Goal: Browse casually

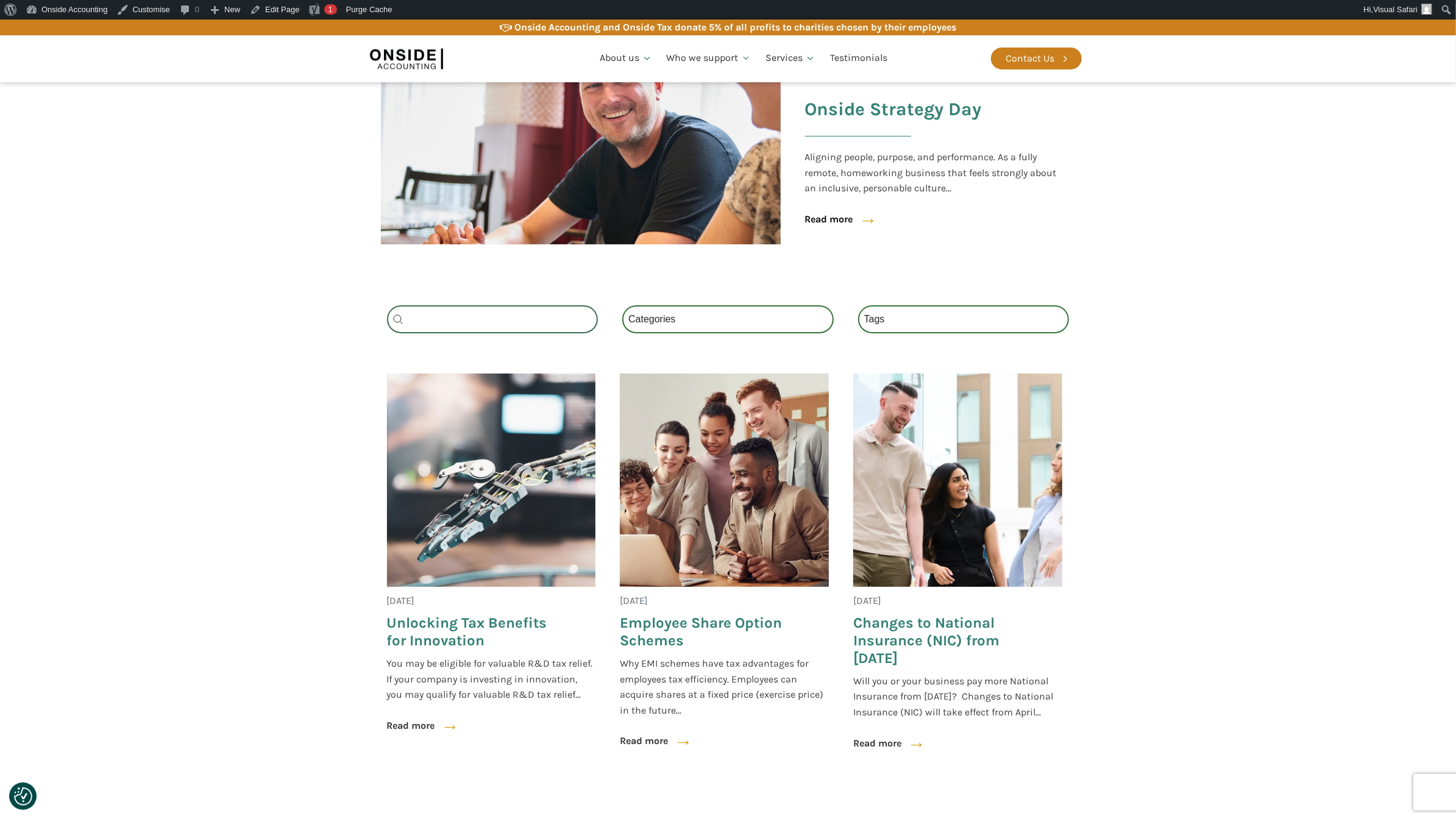
scroll to position [313, 0]
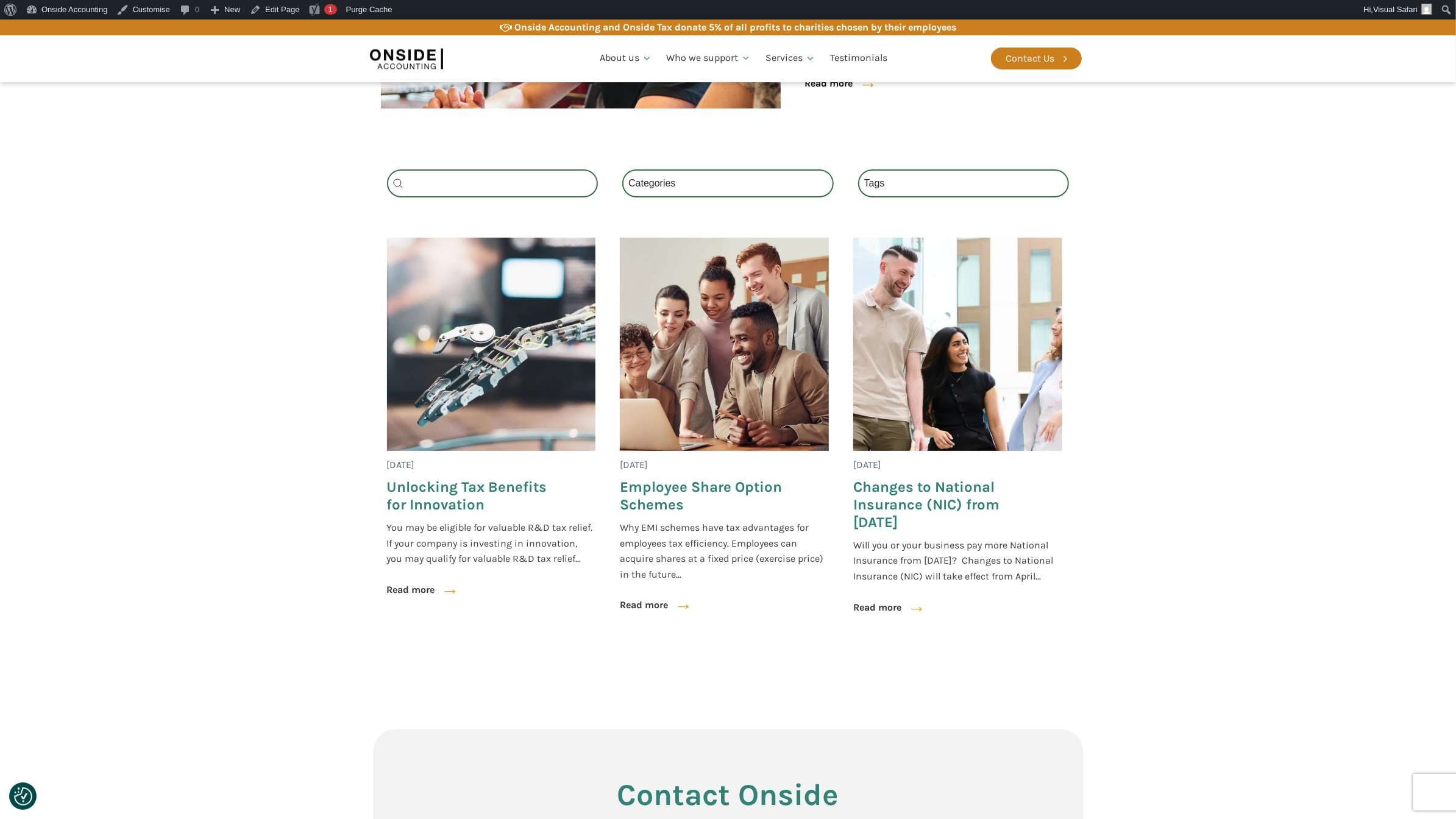
scroll to position [442, 0]
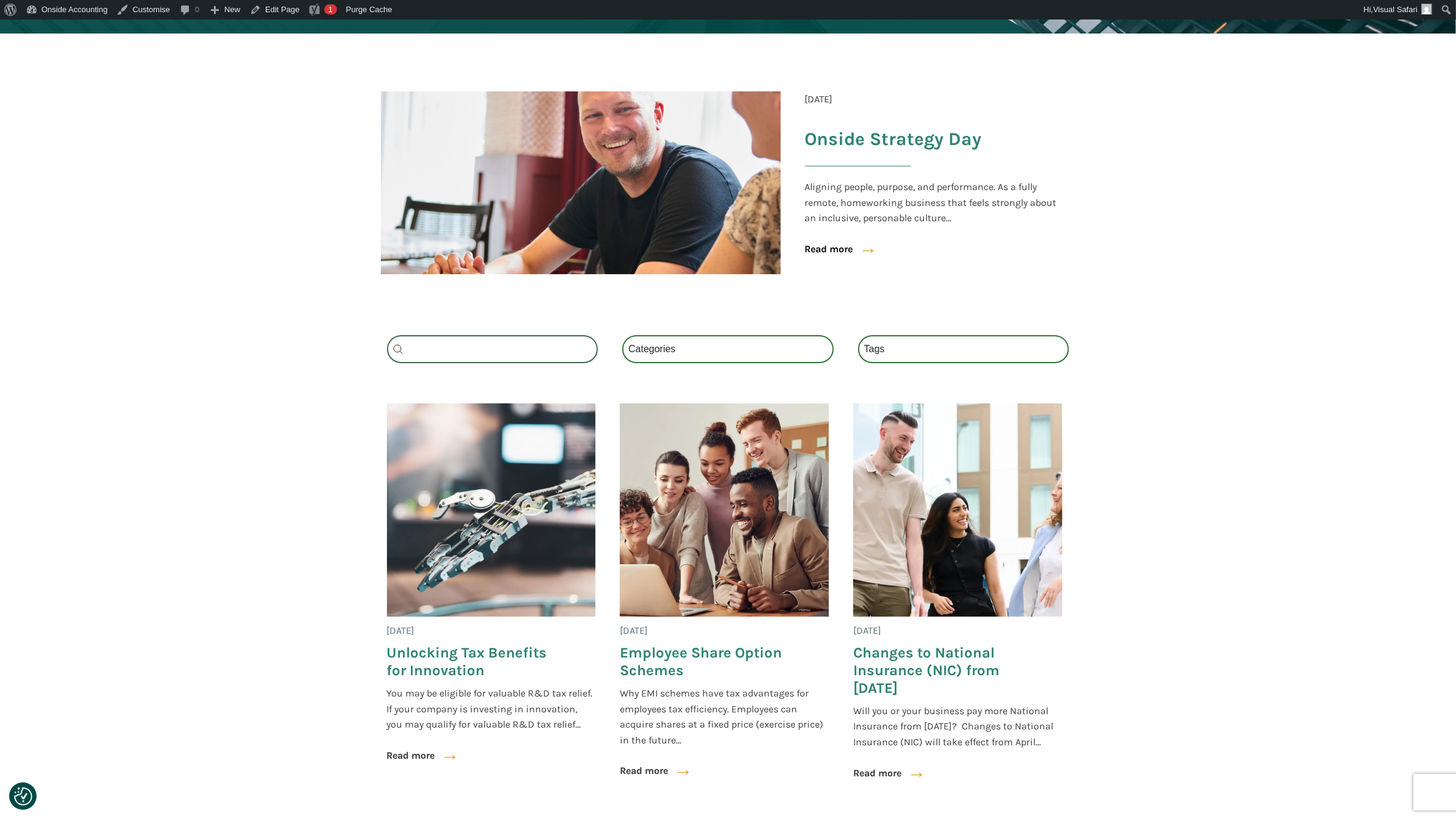
scroll to position [335, 0]
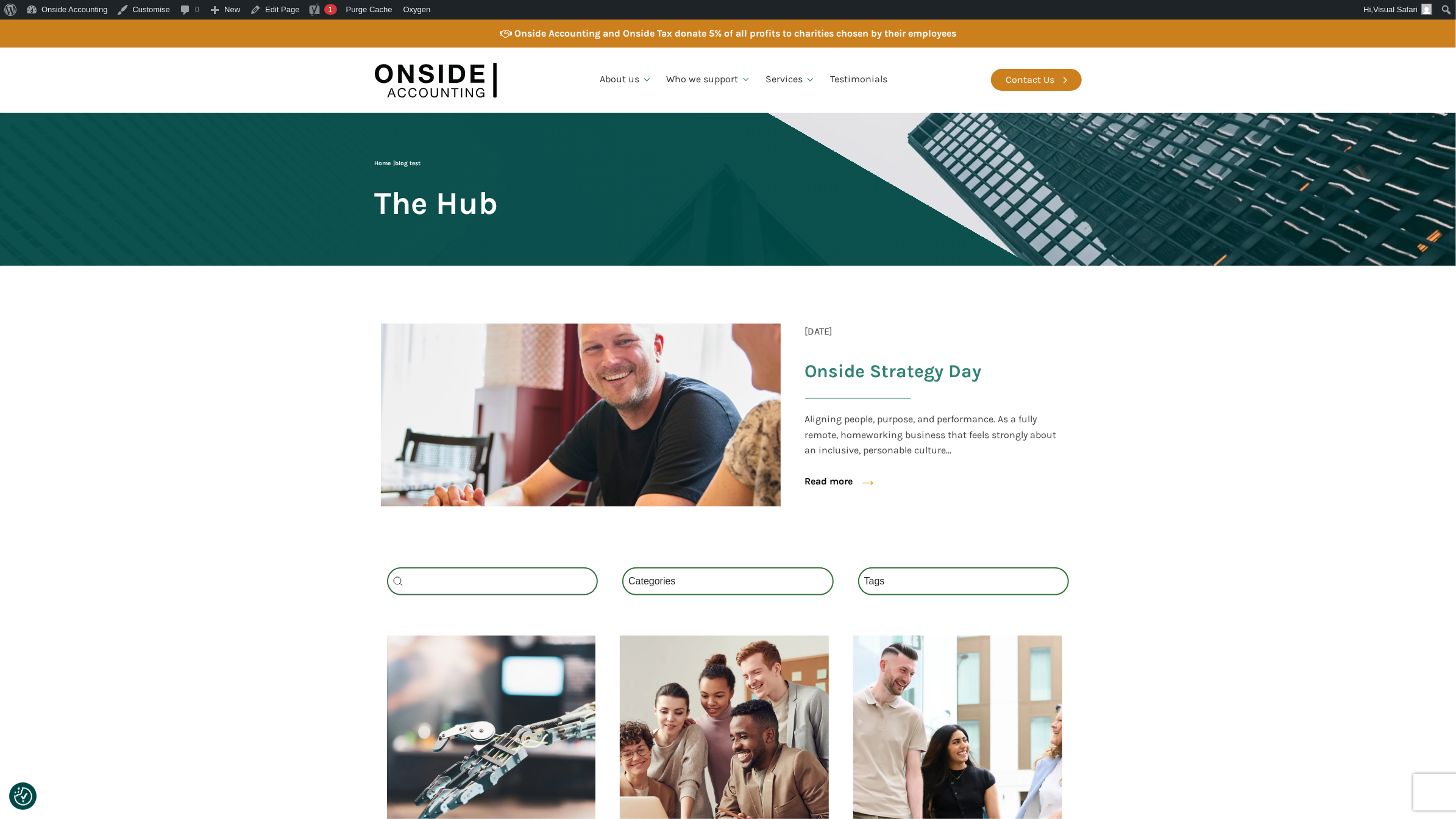
scroll to position [325, 0]
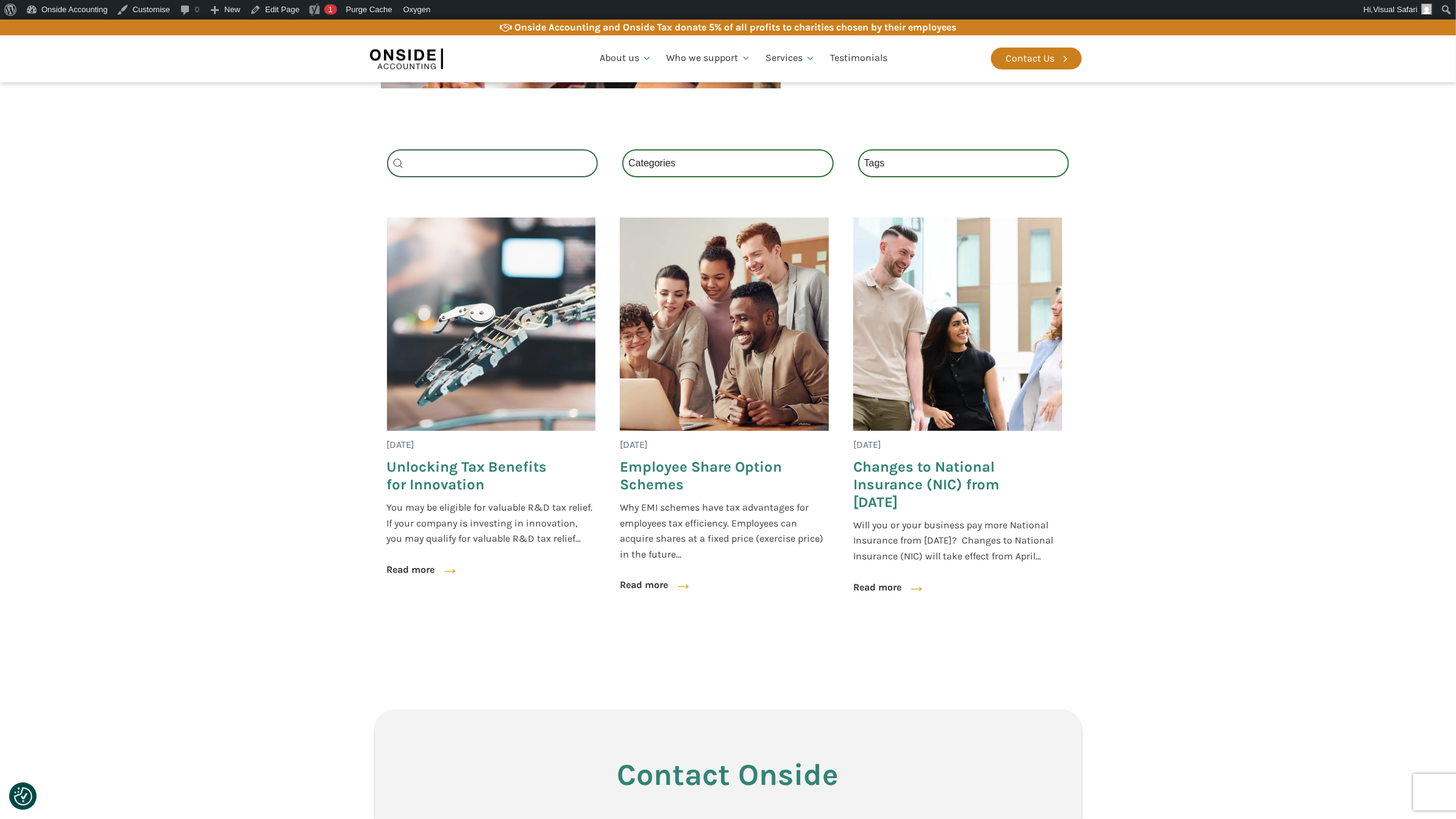
scroll to position [455, 0]
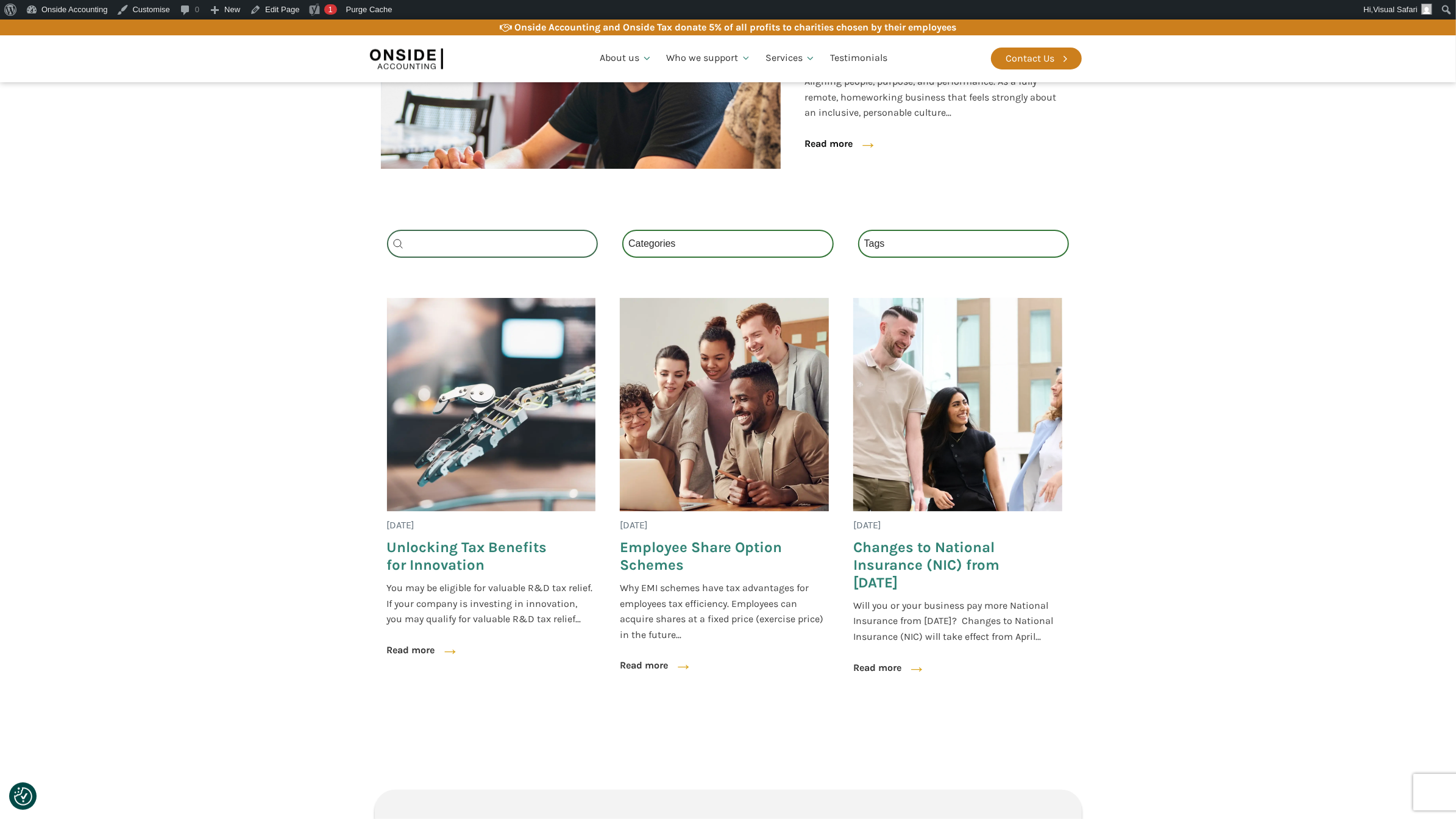
scroll to position [405, 0]
